Goal: Task Accomplishment & Management: Complete application form

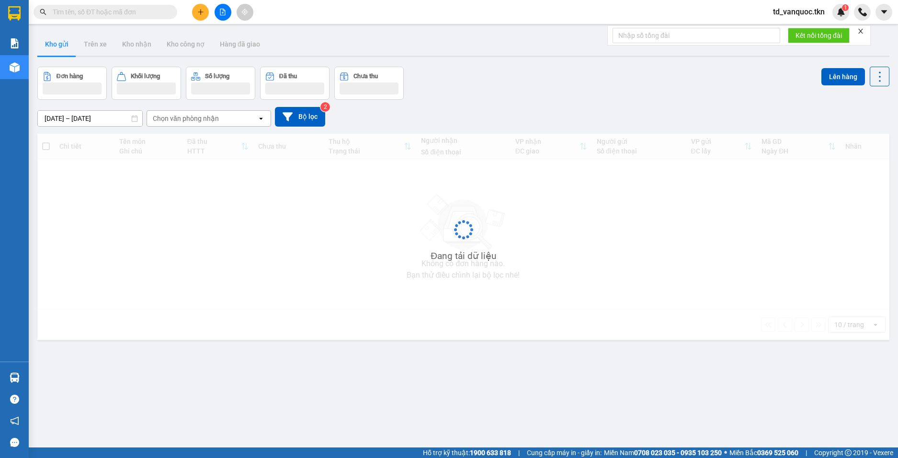
click at [113, 12] on input "text" at bounding box center [109, 12] width 113 height 11
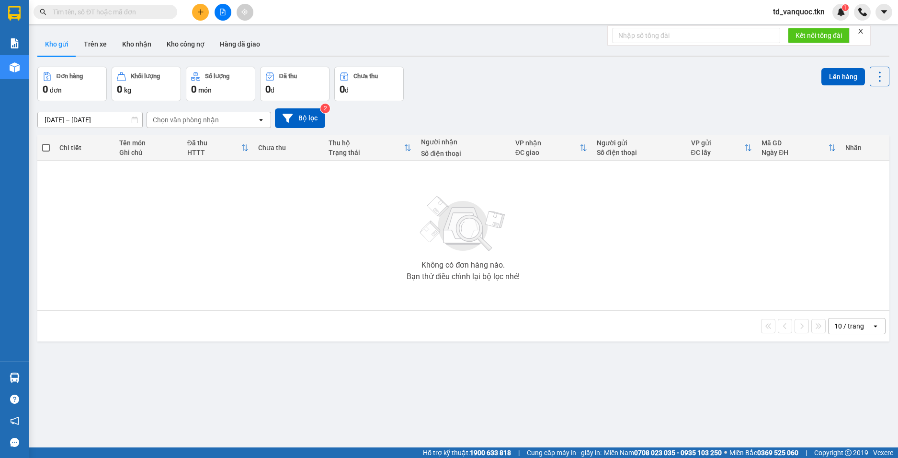
paste input "0336681092"
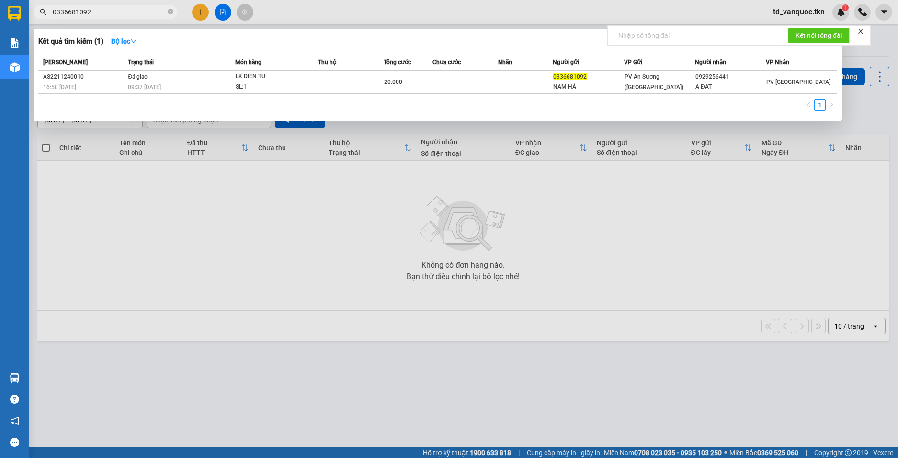
drag, startPoint x: 113, startPoint y: 12, endPoint x: -22, endPoint y: 11, distance: 134.2
click at [0, 11] on html "Kết quả tìm kiếm ( 1 ) Bộ lọc Mã ĐH Trạng thái Món hàng Thu hộ Tổng cước Chưa c…" at bounding box center [449, 229] width 898 height 458
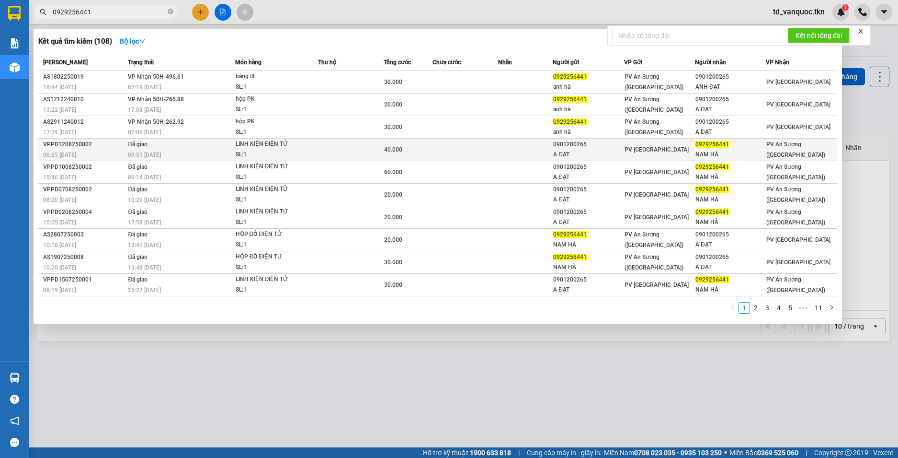
type input "0929256441"
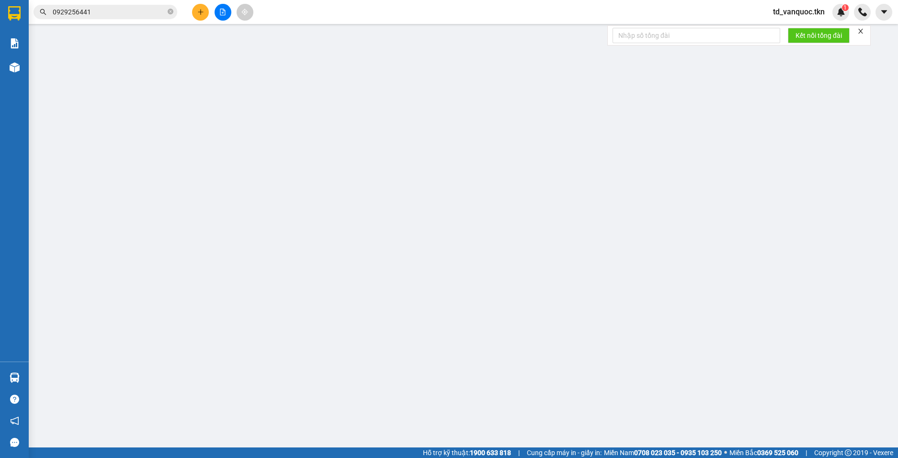
type input "0901200265"
type input "A ĐẠT"
type input "0929256441"
type input "NAM HÀ"
type input "40.000"
